Goal: Use online tool/utility: Utilize a website feature to perform a specific function

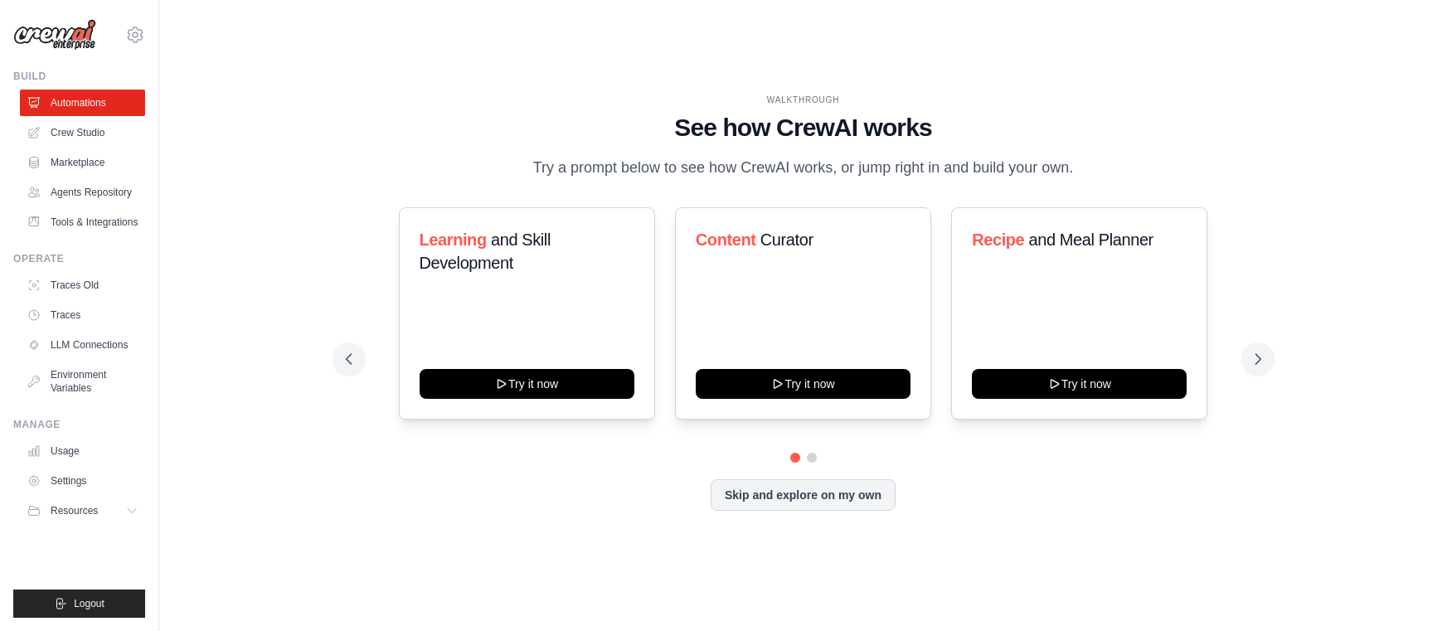
click at [319, 46] on div "WALKTHROUGH See how [PERSON_NAME] works Try a prompt below to see how [PERSON_N…" at bounding box center [803, 316] width 1235 height 598
click at [325, 44] on div "WALKTHROUGH See how CrewAI works Try a prompt below to see how CrewAI works, or…" at bounding box center [803, 316] width 1235 height 598
click at [540, 476] on div "Learning and Skill Development Try it now Content Curator Try it now Recipe and…" at bounding box center [804, 359] width 916 height 304
click at [55, 131] on link "Crew Studio" at bounding box center [84, 132] width 125 height 27
click at [802, 494] on button "Skip and explore on my own" at bounding box center [803, 495] width 185 height 32
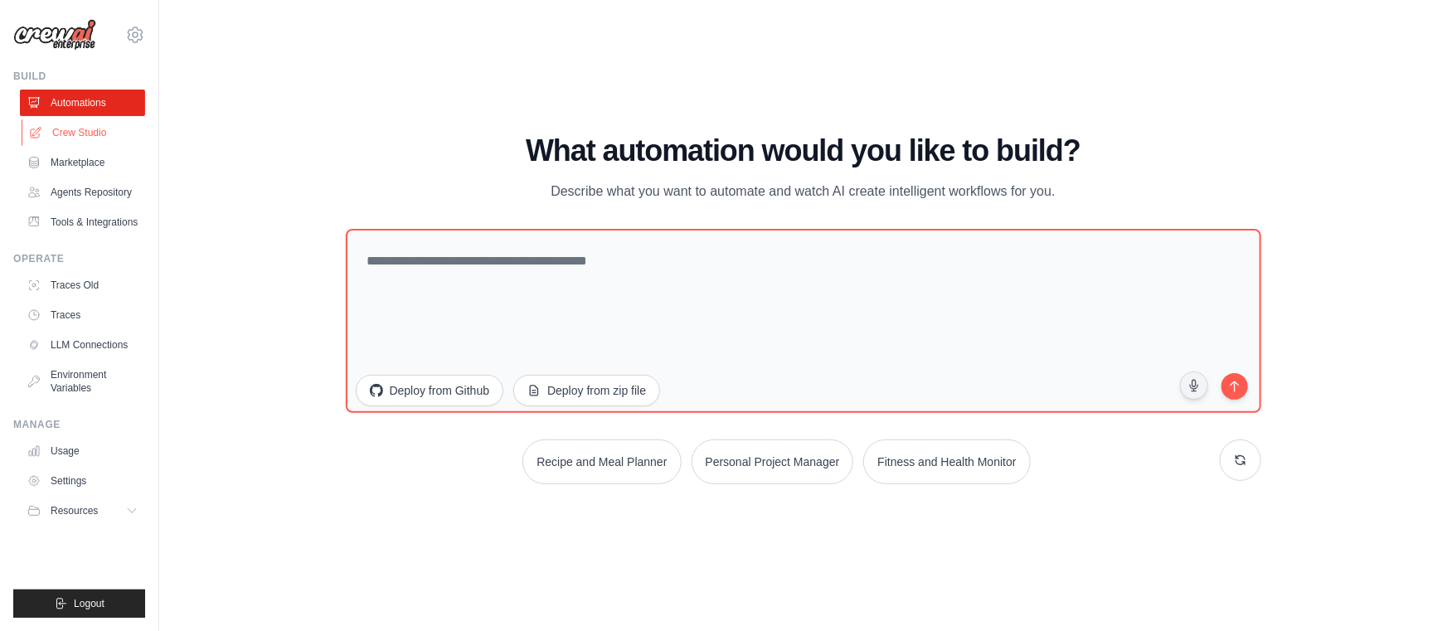
click at [97, 134] on link "Crew Studio" at bounding box center [84, 132] width 125 height 27
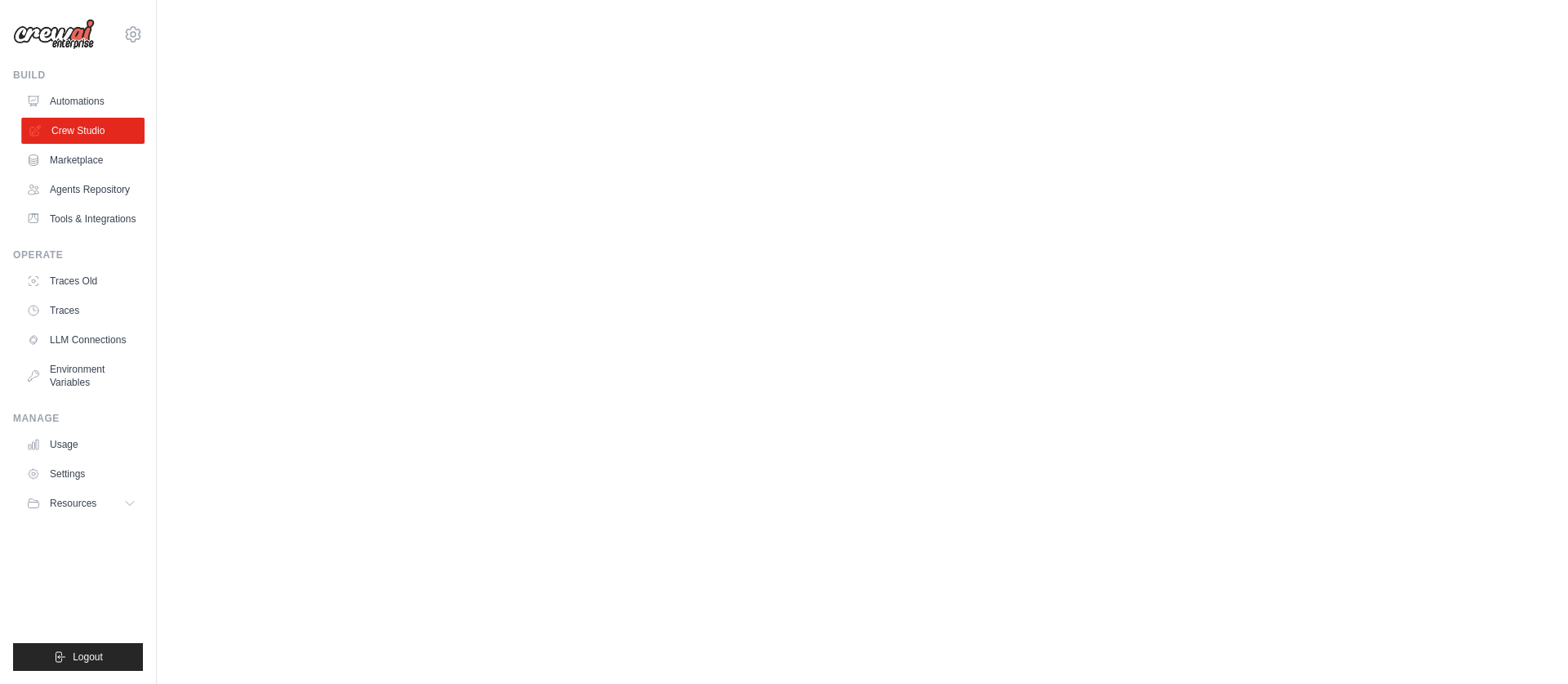
click at [111, 136] on link "Crew Studio" at bounding box center [83, 130] width 123 height 27
click at [400, 191] on body "[EMAIL_ADDRESS][DOMAIN_NAME] Settings Build Automations" at bounding box center [784, 342] width 1568 height 684
